Goal: Navigation & Orientation: Find specific page/section

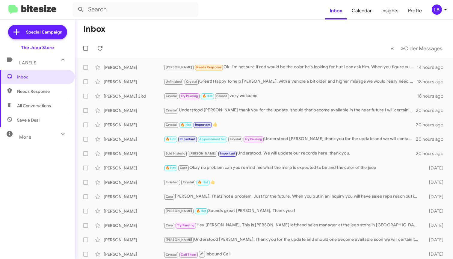
click at [187, 40] on mat-toolbar-row "« Previous » Next Older Messages" at bounding box center [264, 48] width 378 height 19
click at [161, 36] on mat-toolbar-row "Inbox" at bounding box center [264, 28] width 378 height 19
click at [234, 16] on form at bounding box center [198, 9] width 253 height 14
click at [152, 36] on mat-toolbar-row "Inbox" at bounding box center [264, 28] width 378 height 19
drag, startPoint x: 151, startPoint y: 36, endPoint x: 143, endPoint y: 32, distance: 9.4
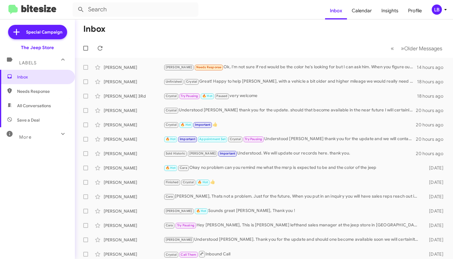
click at [149, 35] on mat-toolbar-row "Inbox" at bounding box center [264, 28] width 378 height 19
drag, startPoint x: 142, startPoint y: 32, endPoint x: 132, endPoint y: 30, distance: 10.0
click at [142, 32] on mat-toolbar-row "Inbox" at bounding box center [264, 28] width 378 height 19
click at [105, 28] on mat-toolbar-row "Inbox" at bounding box center [264, 28] width 378 height 19
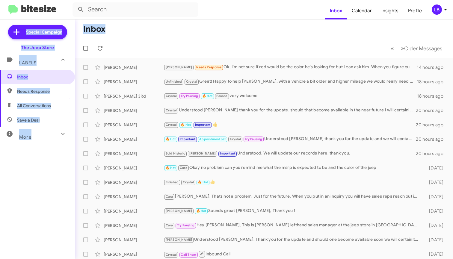
drag, startPoint x: 101, startPoint y: 28, endPoint x: 105, endPoint y: 26, distance: 4.4
click at [71, 26] on mat-sidenav-container "Special Campaign The Jeep Store Labels Inbox Needs Response All Conversations S…" at bounding box center [226, 139] width 453 height 240
click at [107, 27] on mat-toolbar-row "Inbox" at bounding box center [264, 28] width 378 height 19
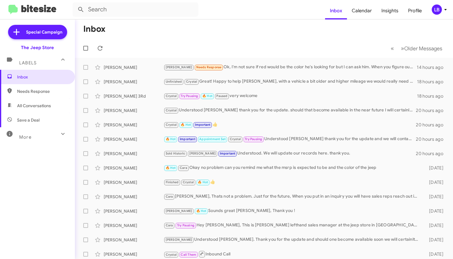
drag, startPoint x: 115, startPoint y: 24, endPoint x: 111, endPoint y: 23, distance: 3.8
click at [114, 24] on mat-toolbar-row "Inbox" at bounding box center [264, 28] width 378 height 19
click at [295, 38] on mat-toolbar-row "Inbox" at bounding box center [264, 28] width 378 height 19
click at [146, 32] on mat-toolbar-row "Inbox" at bounding box center [264, 28] width 378 height 19
click at [176, 21] on mat-toolbar-row "Inbox" at bounding box center [264, 28] width 378 height 19
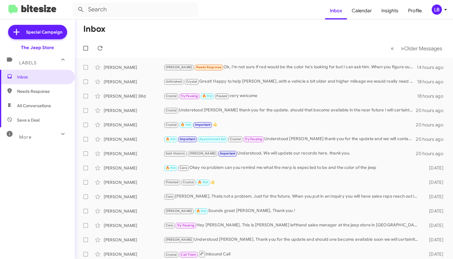
drag, startPoint x: 168, startPoint y: 34, endPoint x: 136, endPoint y: 13, distance: 38.6
click at [167, 33] on mat-toolbar-row "Inbox" at bounding box center [264, 28] width 378 height 19
